Goal: Check status

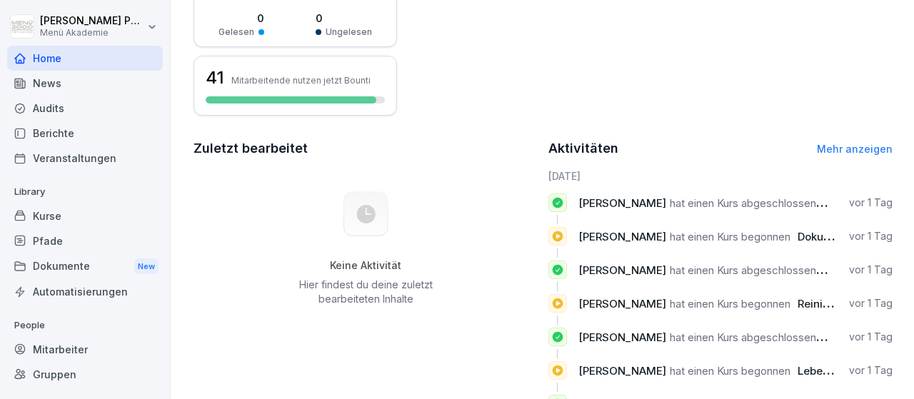
scroll to position [296, 0]
click at [76, 353] on div "Mitarbeiter" at bounding box center [85, 349] width 156 height 25
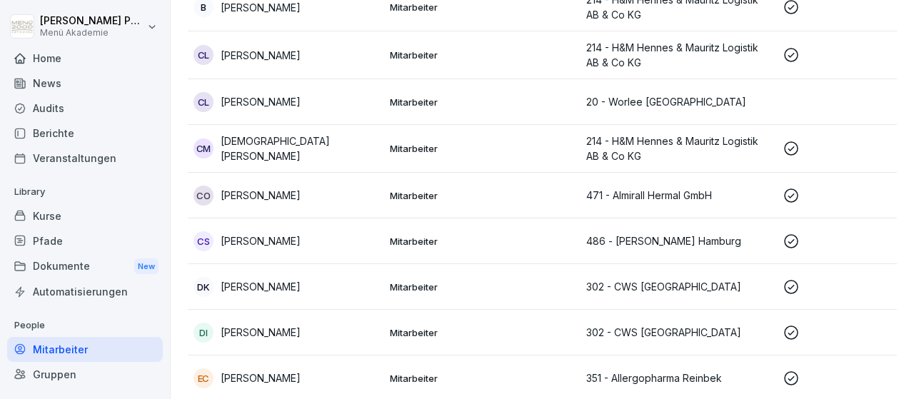
scroll to position [413, 0]
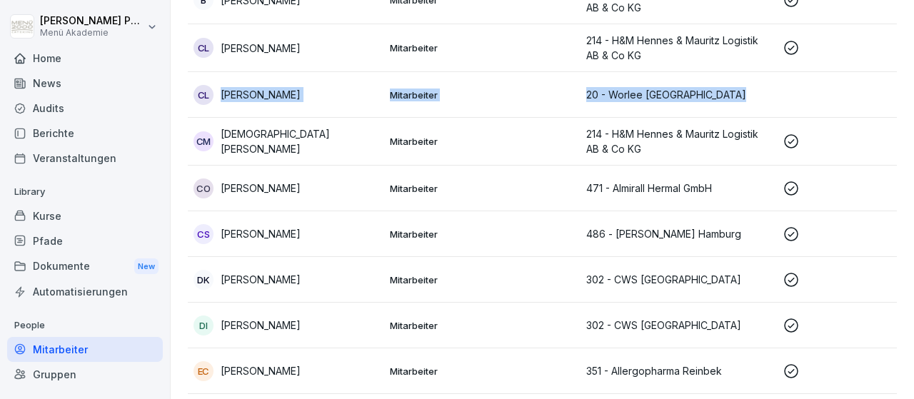
drag, startPoint x: 234, startPoint y: 230, endPoint x: 214, endPoint y: 86, distance: 145.7
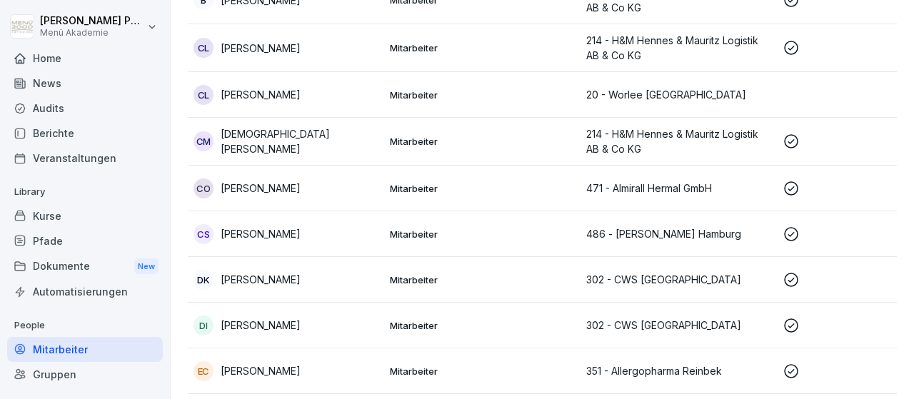
click at [326, 214] on td "CS [PERSON_NAME]" at bounding box center [286, 234] width 196 height 46
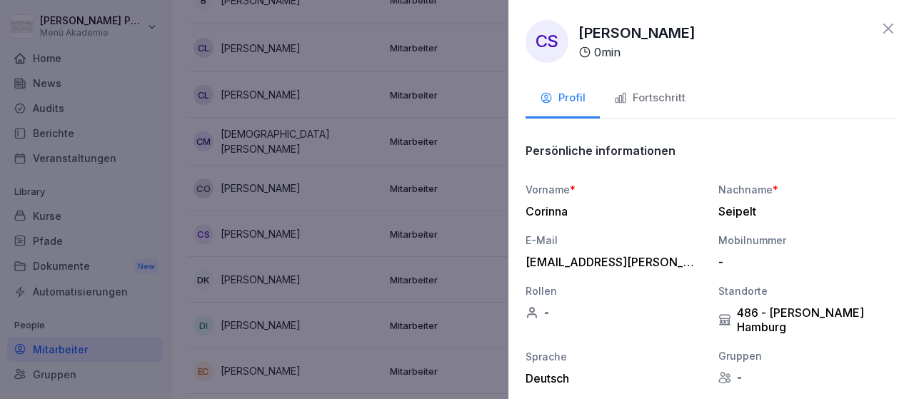
click at [891, 28] on icon at bounding box center [888, 28] width 17 height 17
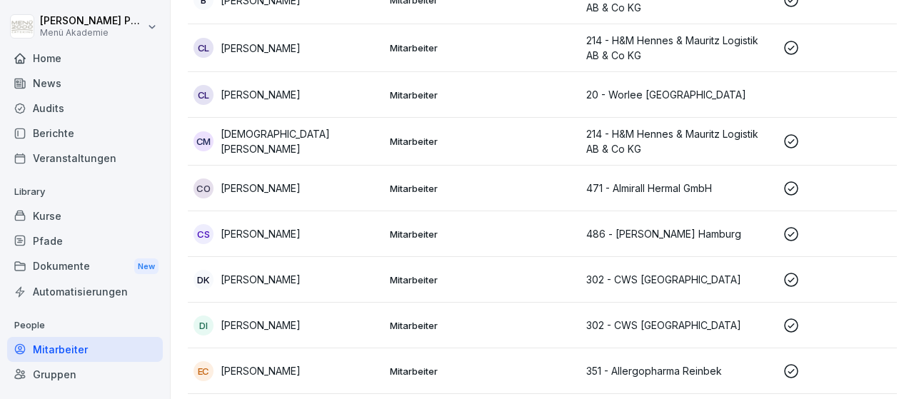
click at [474, 189] on p "Mitarbeiter" at bounding box center [482, 188] width 185 height 13
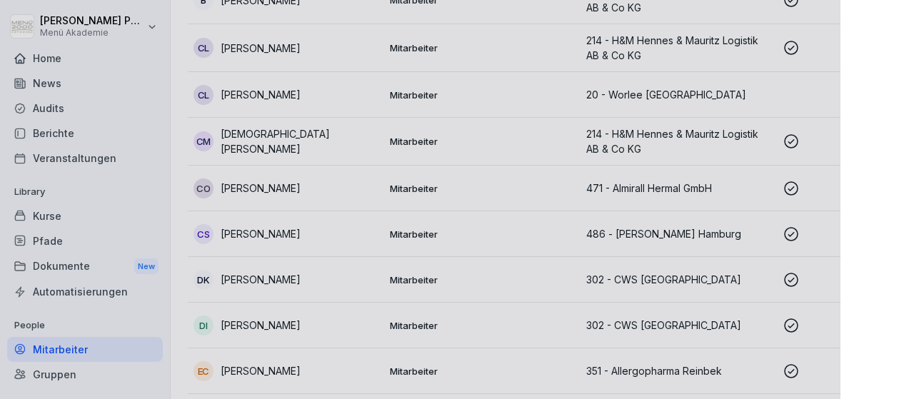
scroll to position [443, 0]
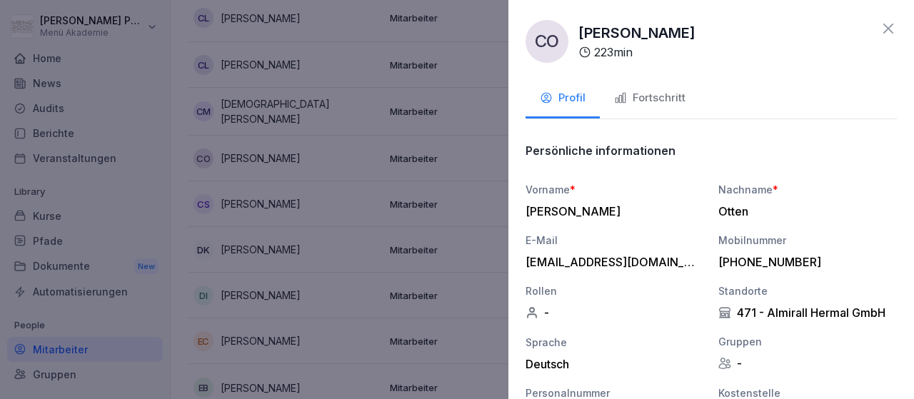
click at [888, 26] on icon at bounding box center [888, 28] width 17 height 17
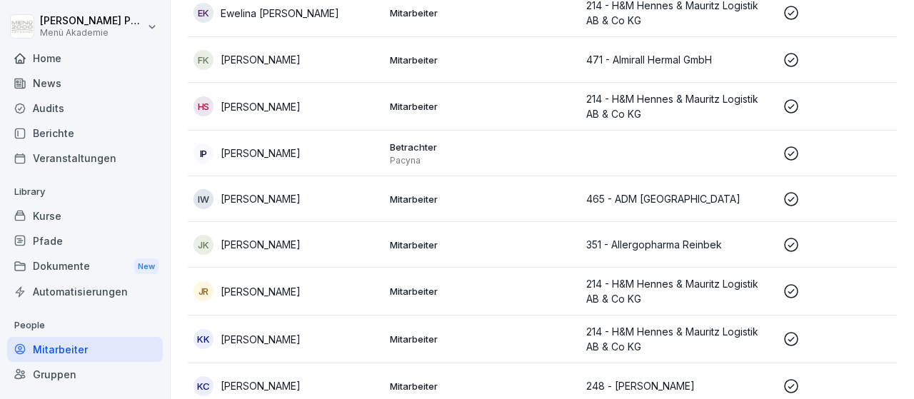
scroll to position [867, 0]
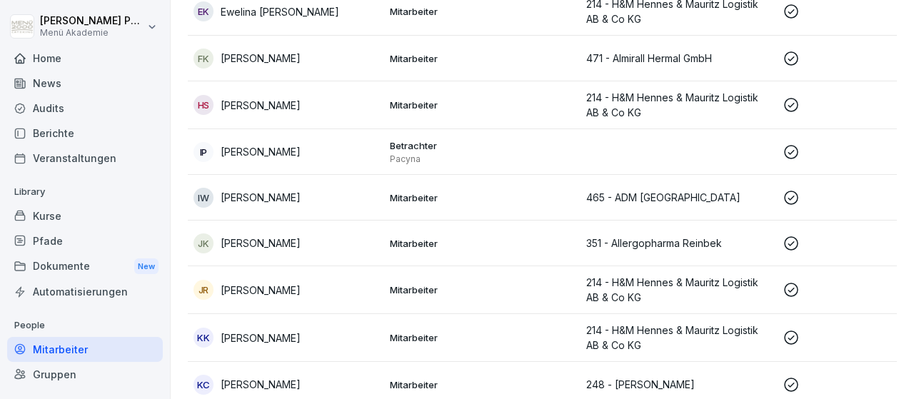
click at [264, 108] on p "[PERSON_NAME]" at bounding box center [261, 105] width 80 height 15
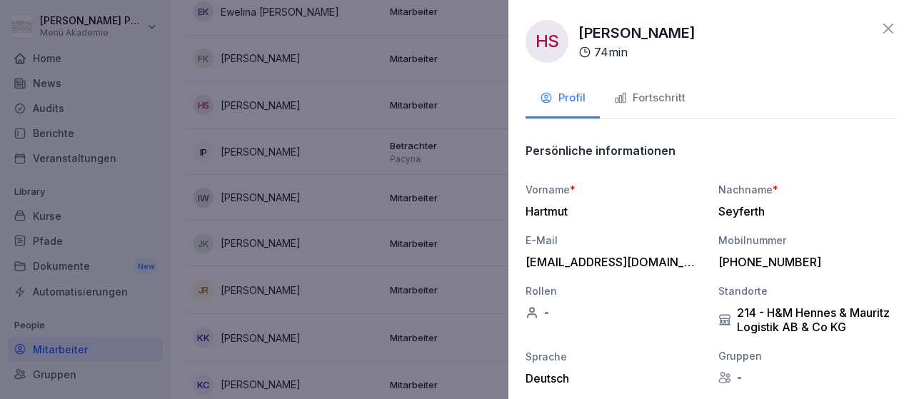
click at [662, 102] on div "Fortschritt" at bounding box center [649, 98] width 71 height 16
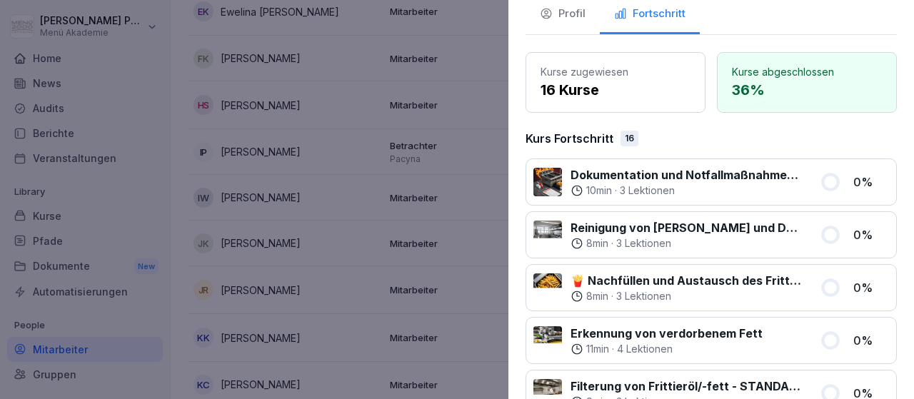
scroll to position [0, 0]
